Goal: Task Accomplishment & Management: Complete application form

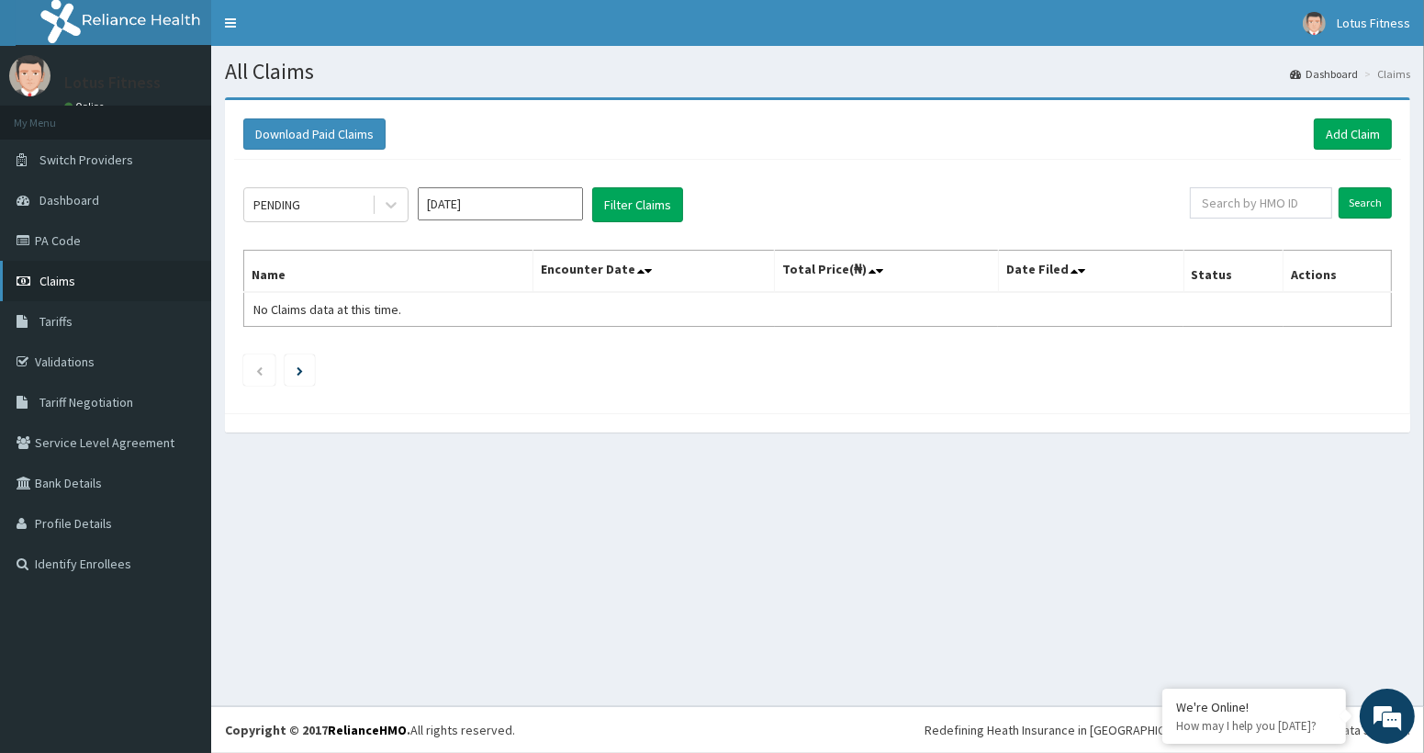
click at [61, 274] on span "Claims" at bounding box center [57, 281] width 36 height 17
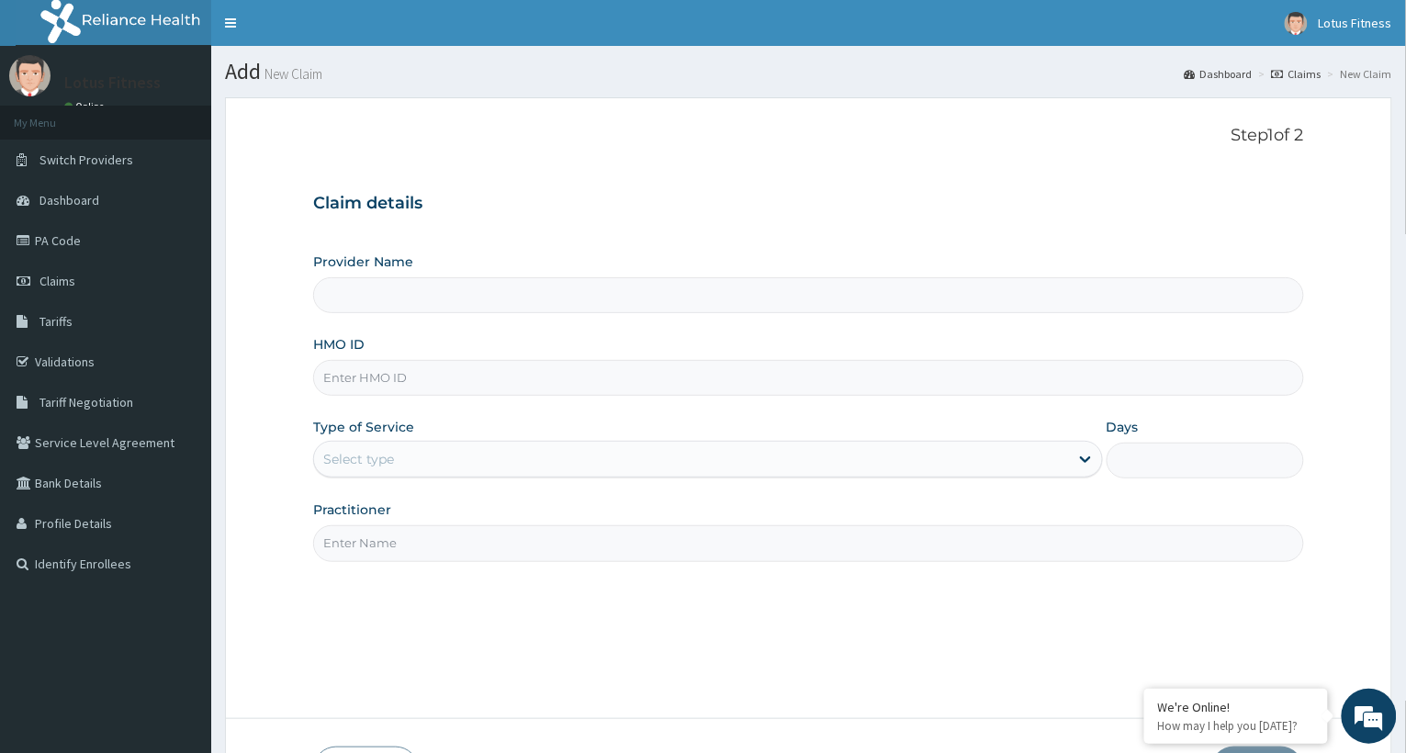
click at [455, 376] on input "HMO ID" at bounding box center [808, 378] width 991 height 36
type input "VHA/10092/A"
click at [358, 547] on input "Practitioner" at bounding box center [808, 543] width 991 height 36
type input "GYM"
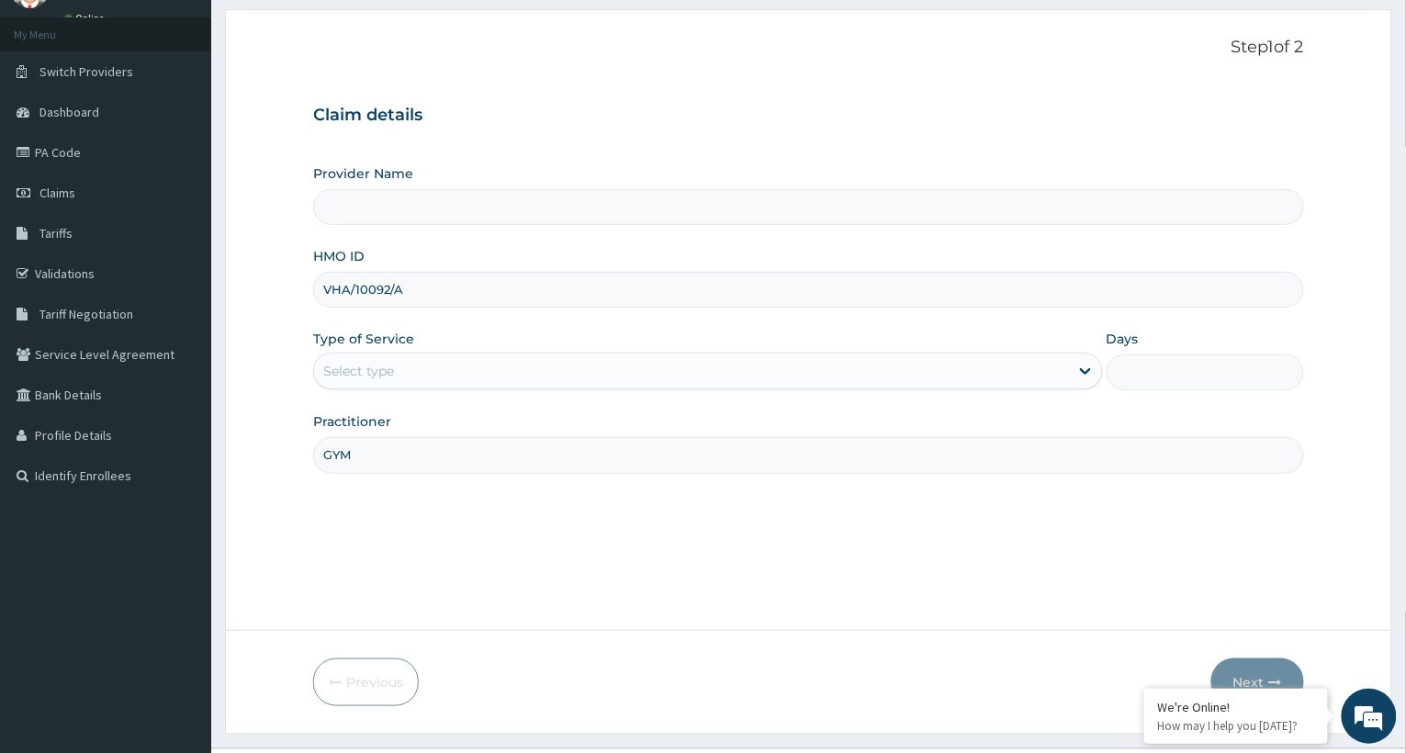
scroll to position [130, 0]
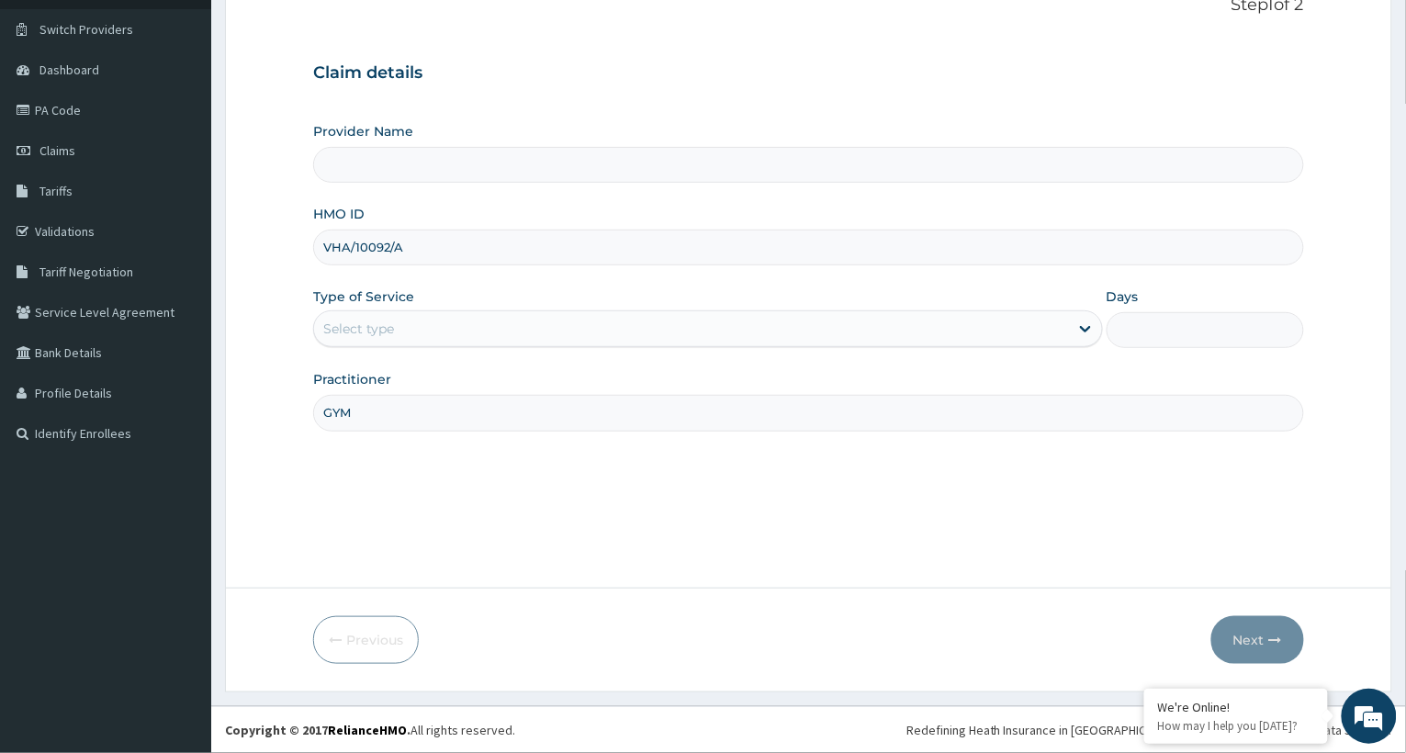
drag, startPoint x: 1304, startPoint y: 638, endPoint x: 1304, endPoint y: 653, distance: 14.7
click at [1304, 653] on div "Next" at bounding box center [1257, 640] width 93 height 48
drag, startPoint x: 1274, startPoint y: 385, endPoint x: 1263, endPoint y: 361, distance: 26.3
click at [1270, 377] on div "Practitioner GYM" at bounding box center [808, 400] width 991 height 61
click at [1228, 311] on div "Provider Name HMO ID VHA/10092/A Type of Service Select type Days Practitioner …" at bounding box center [808, 276] width 991 height 309
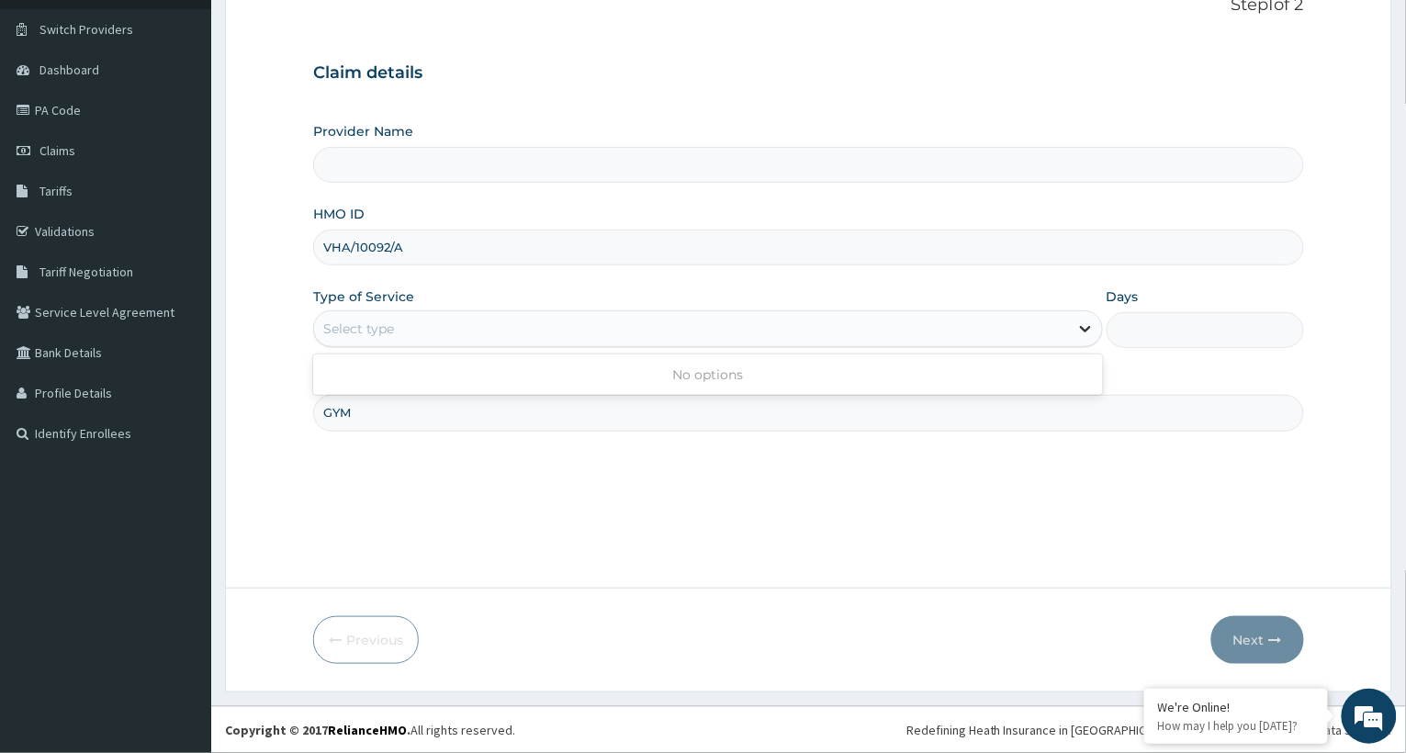
drag, startPoint x: 1247, startPoint y: 625, endPoint x: 1085, endPoint y: 328, distance: 338.6
click at [1085, 328] on icon at bounding box center [1085, 329] width 18 height 18
click at [627, 346] on div "Select type" at bounding box center [708, 328] width 790 height 37
click at [601, 326] on div "Select type" at bounding box center [691, 328] width 755 height 29
type input "GYM"
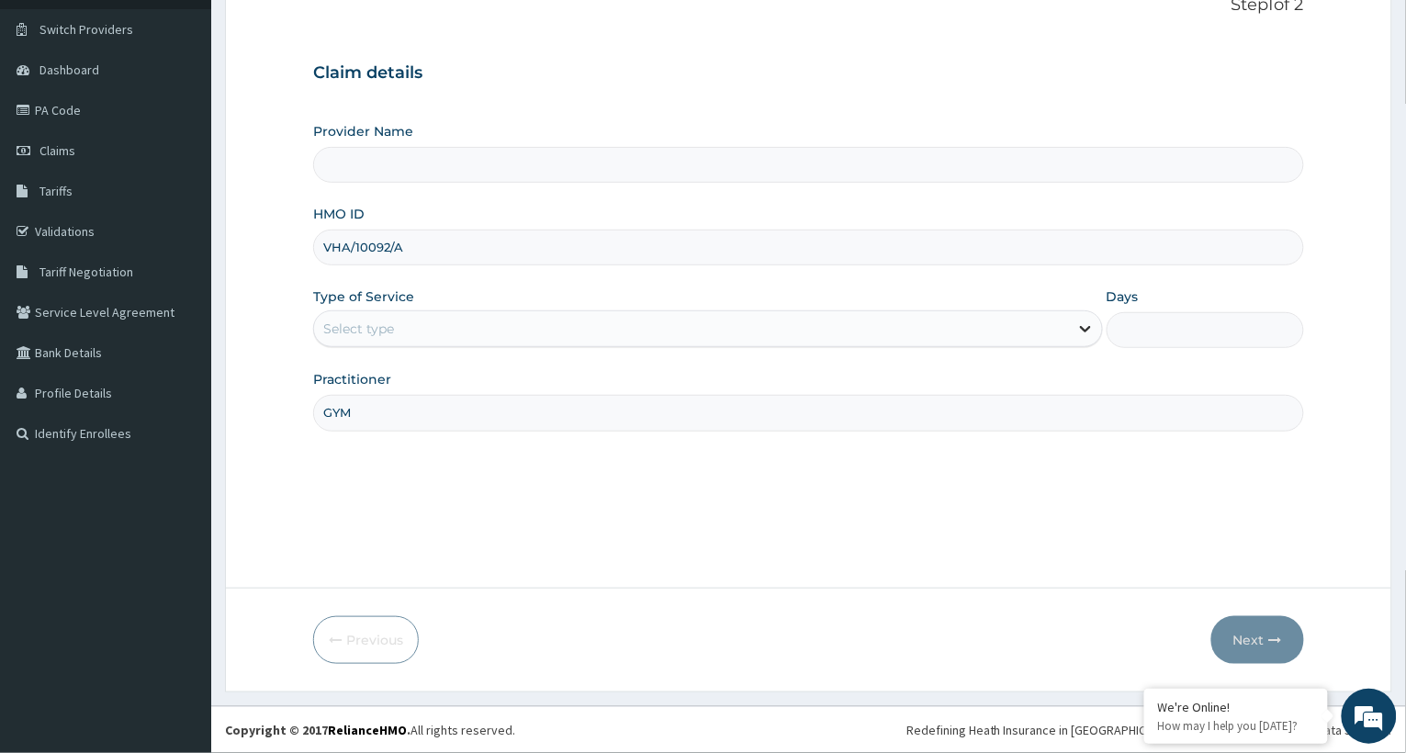
click at [1084, 327] on icon at bounding box center [1085, 329] width 18 height 18
drag, startPoint x: 5, startPoint y: 656, endPoint x: 647, endPoint y: 625, distance: 643.5
click at [6, 656] on aside "Lotus Fitness Online My Menu Switch Providers Dashboard PA Code Claims Tariffs …" at bounding box center [105, 311] width 211 height 883
drag, startPoint x: 1237, startPoint y: 665, endPoint x: 1225, endPoint y: 669, distance: 12.5
click at [1231, 669] on form "Step 1 of 2 Claim details Provider Name HMO ID VHA/10092/A Type of Service Sele…" at bounding box center [808, 329] width 1167 height 725
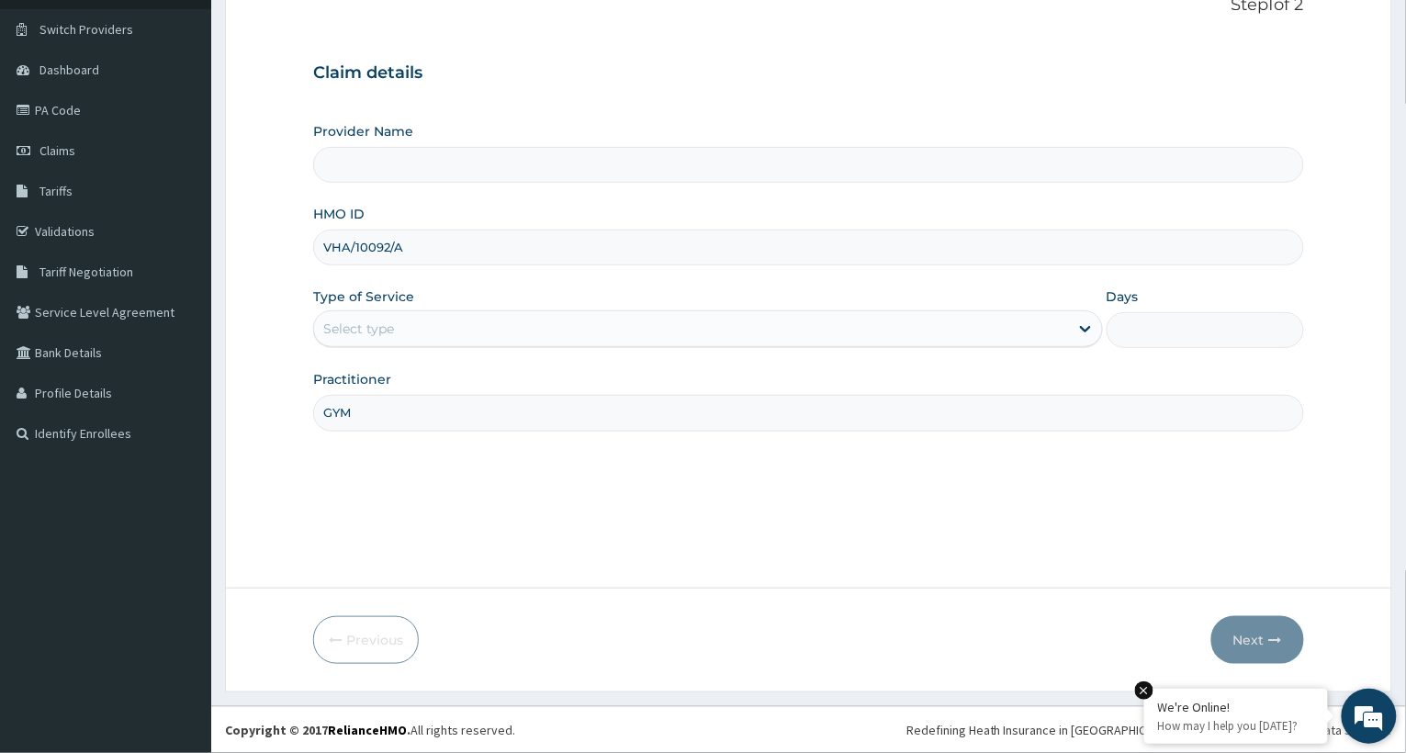
drag, startPoint x: 1215, startPoint y: 685, endPoint x: 1206, endPoint y: 691, distance: 10.7
click at [1207, 691] on body "R EL Toggle navigation Lotus Fitness Lotus Fitness - info@lotusfitnessng.com Me…" at bounding box center [703, 311] width 1406 height 883
drag, startPoint x: 779, startPoint y: 398, endPoint x: 1350, endPoint y: 804, distance: 700.7
click at [1350, 752] on html "R EL Toggle navigation Lotus Fitness Lotus Fitness - info@lotusfitnessng.com Me…" at bounding box center [703, 311] width 1406 height 883
click at [1239, 668] on form "Step 1 of 2 Claim details Provider Name HMO ID VHA/10092/A Type of Service Sele…" at bounding box center [808, 329] width 1167 height 725
